Goal: Information Seeking & Learning: Find specific fact

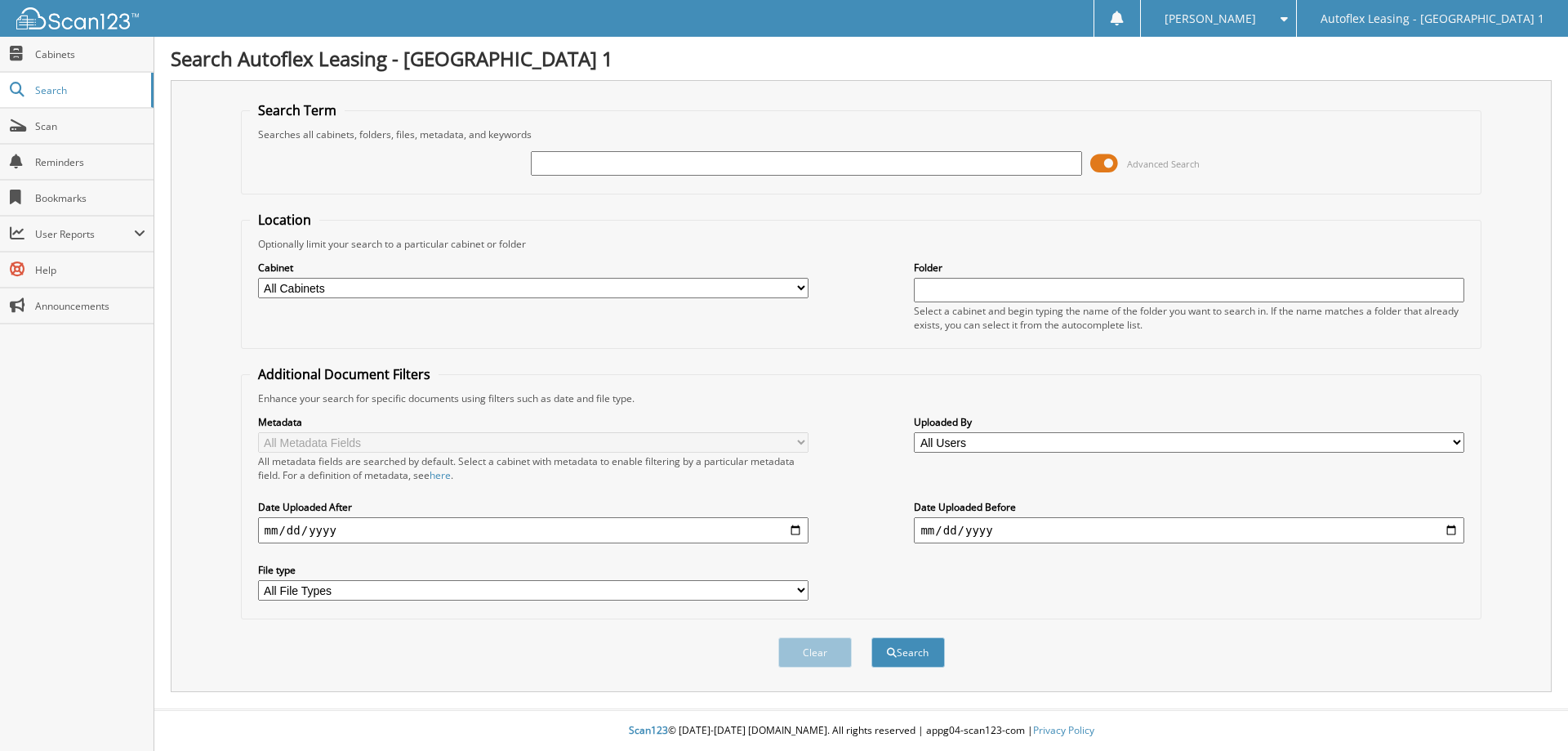
click at [655, 159] on input "text" at bounding box center [806, 163] width 550 height 25
type input "268631"
click at [910, 657] on button "Search" at bounding box center [908, 652] width 74 height 30
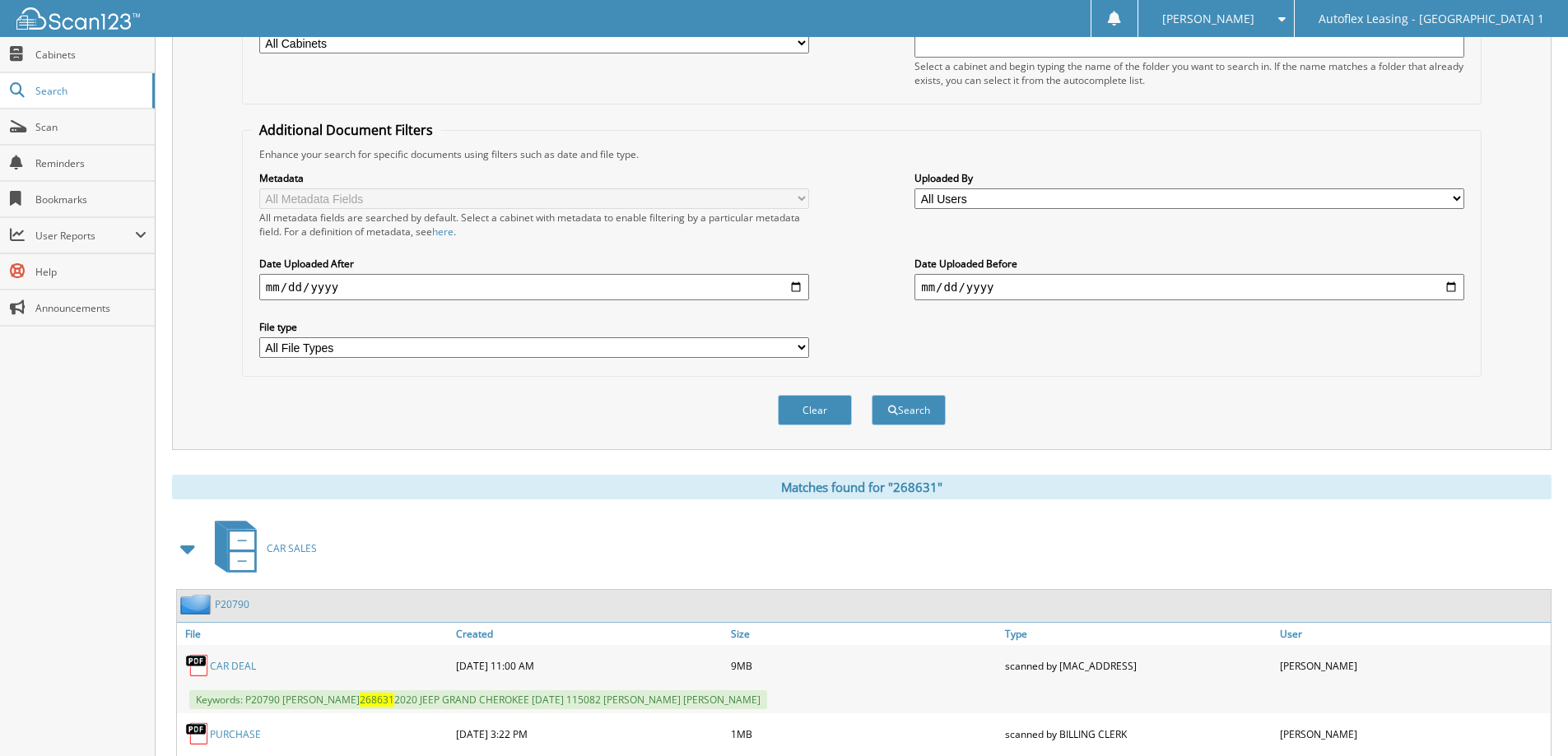
scroll to position [324, 0]
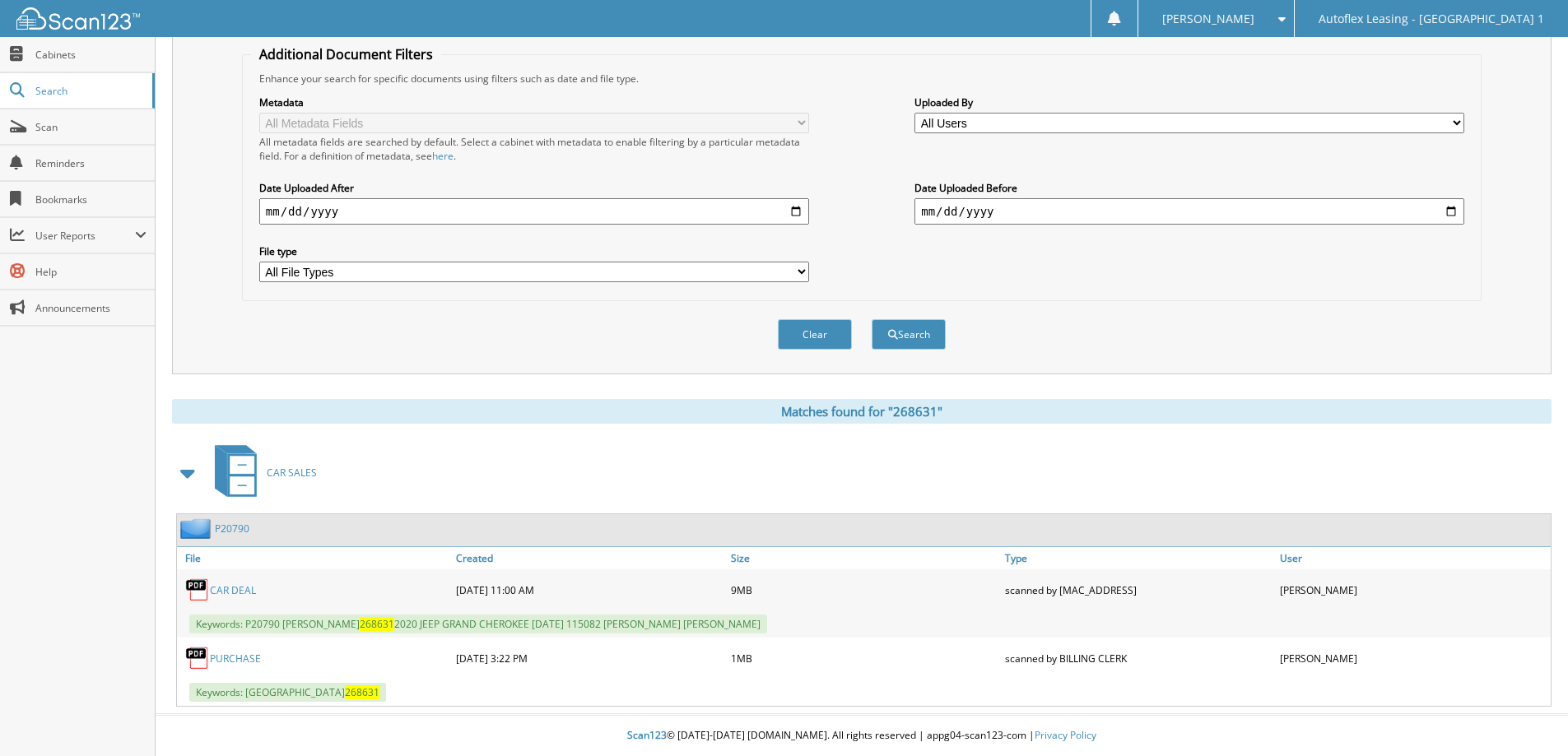
click at [238, 526] on link "P20790" at bounding box center [232, 528] width 35 height 14
